Goal: Ask a question

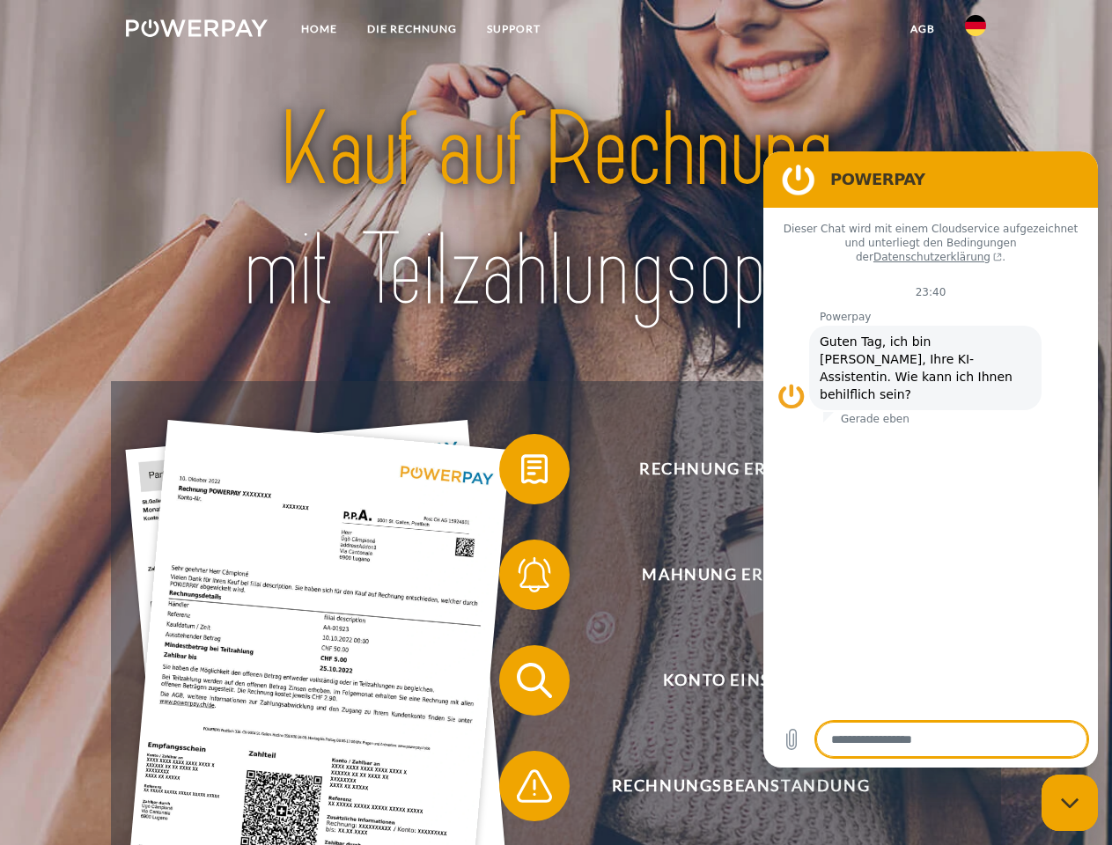
click at [196, 31] on img at bounding box center [197, 28] width 142 height 18
click at [975, 31] on img at bounding box center [975, 25] width 21 height 21
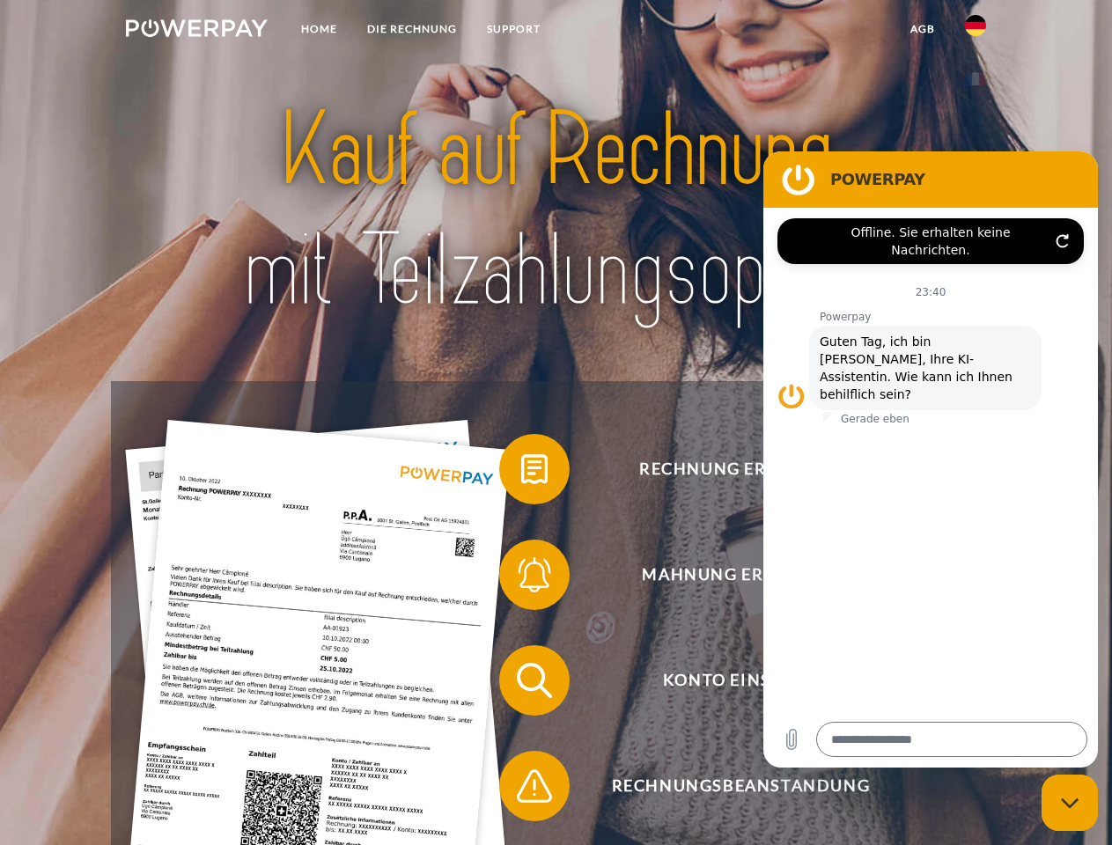
click at [922, 29] on link "agb" at bounding box center [922, 29] width 55 height 32
click at [521, 473] on span at bounding box center [508, 469] width 88 height 88
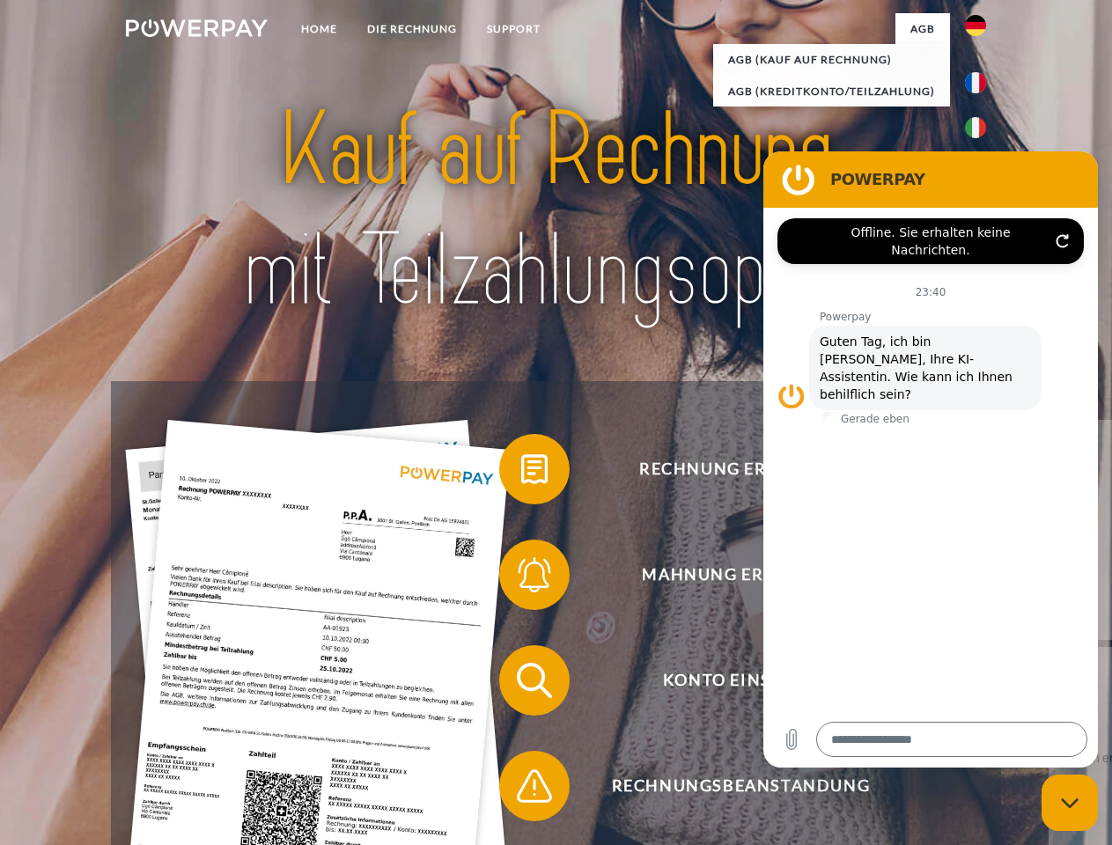
click at [521, 578] on span at bounding box center [508, 575] width 88 height 88
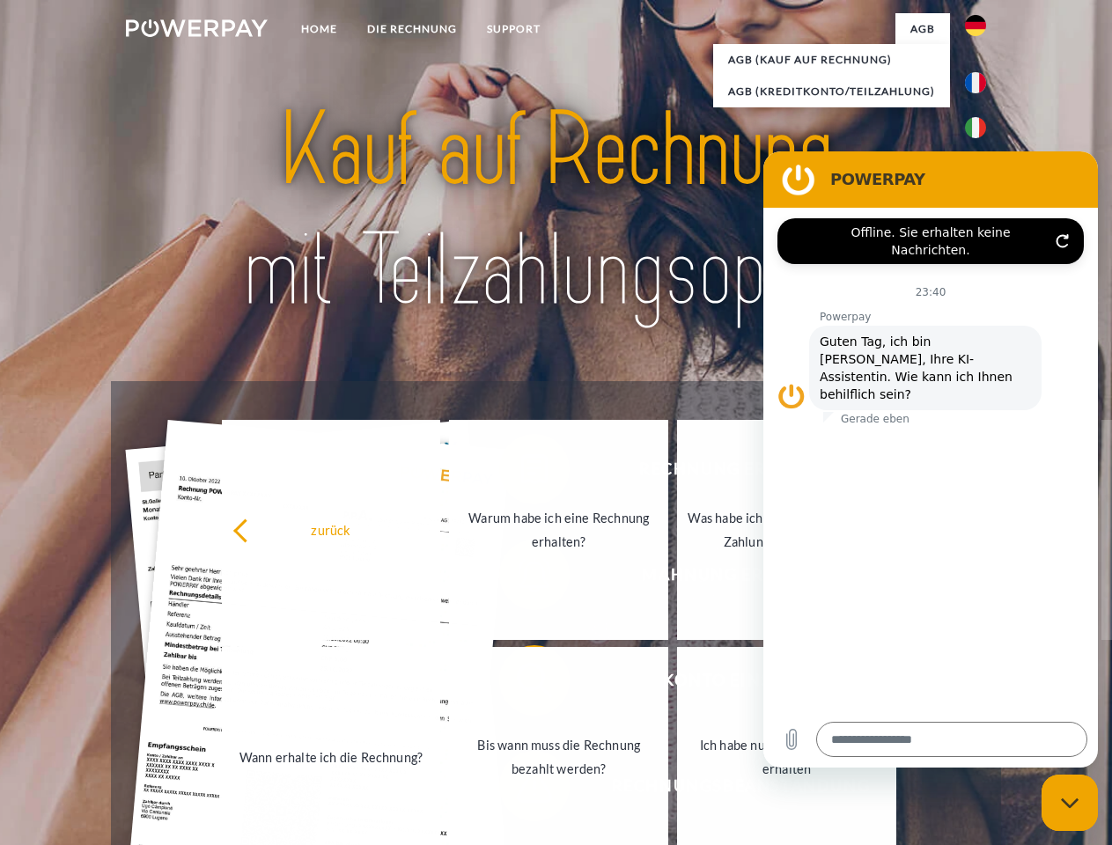
click at [521, 684] on link "Bis wann muss die Rechnung bezahlt werden?" at bounding box center [558, 757] width 219 height 220
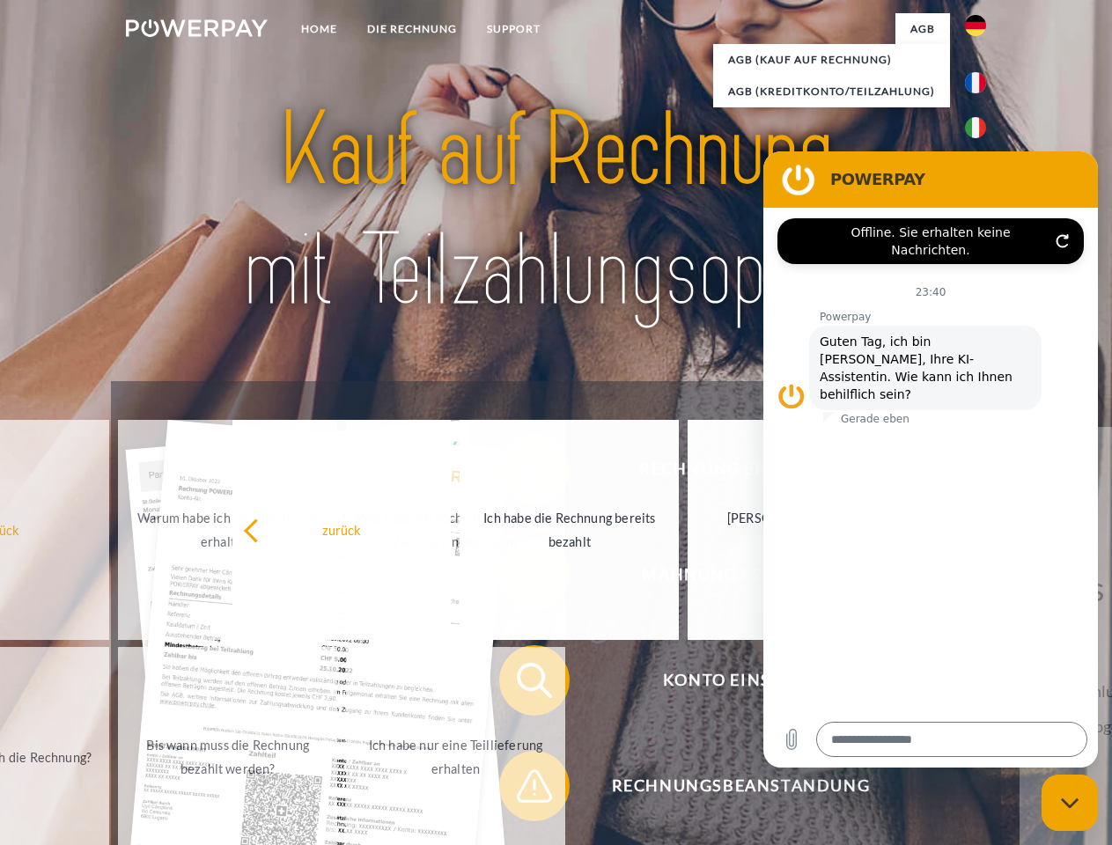
click at [521, 790] on span at bounding box center [508, 786] width 88 height 88
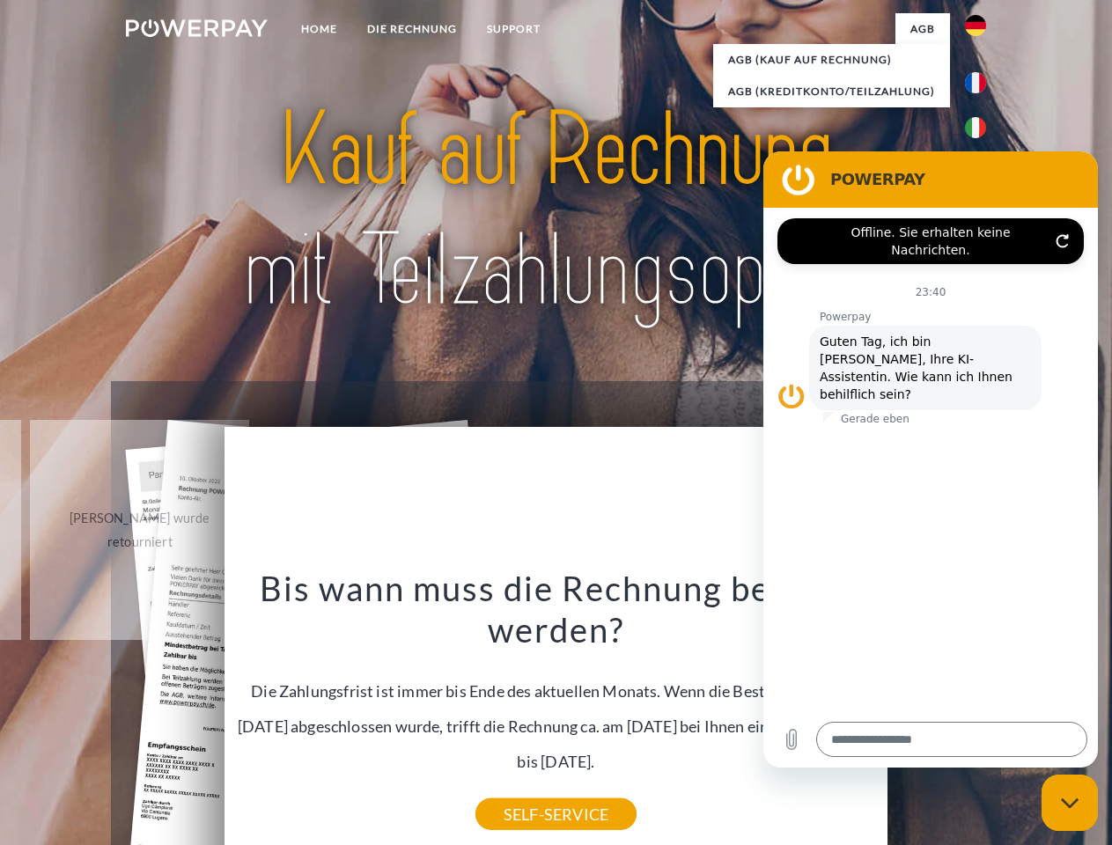
click at [1069, 803] on icon "Messaging-Fenster schließen" at bounding box center [1070, 802] width 18 height 11
type textarea "*"
